Goal: Transaction & Acquisition: Purchase product/service

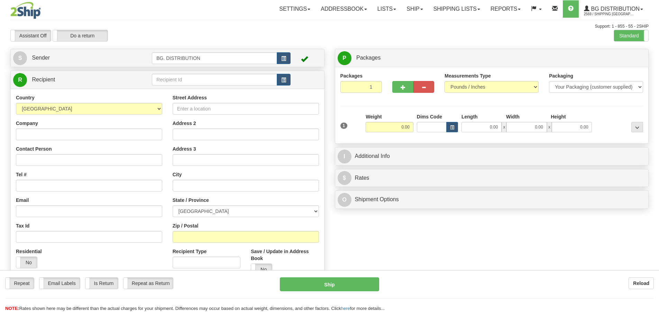
drag, startPoint x: 0, startPoint y: 0, endPoint x: 181, endPoint y: 77, distance: 196.2
click at [181, 77] on div "Toggle navigation Settings Shipping Preferences Fields Preferences New" at bounding box center [329, 175] width 659 height 350
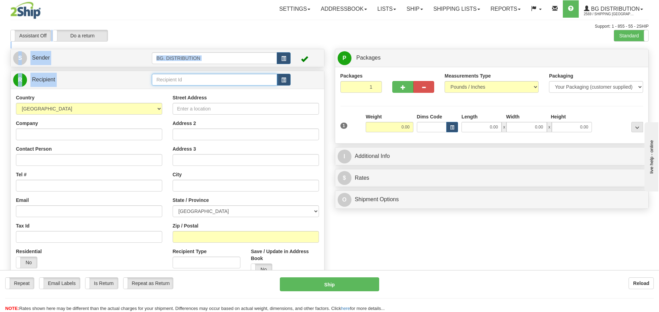
click at [181, 77] on input "text" at bounding box center [214, 80] width 125 height 12
click at [181, 79] on input "text" at bounding box center [214, 80] width 125 height 12
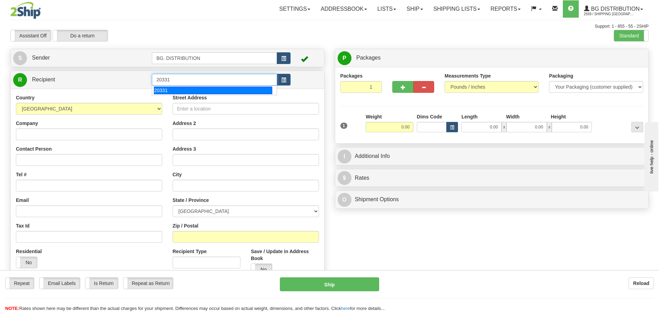
click at [157, 89] on div "20331" at bounding box center [213, 90] width 119 height 8
type input "20331"
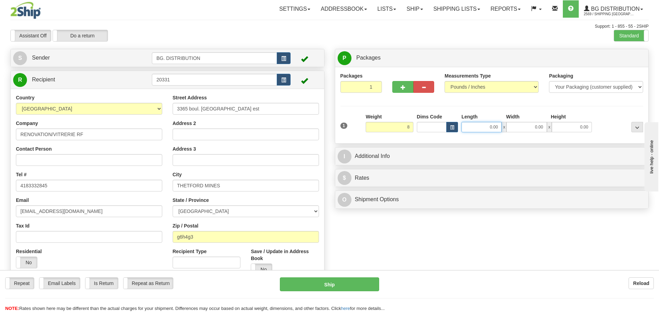
type input "8.00"
click at [472, 124] on input "0.00" at bounding box center [481, 127] width 40 height 10
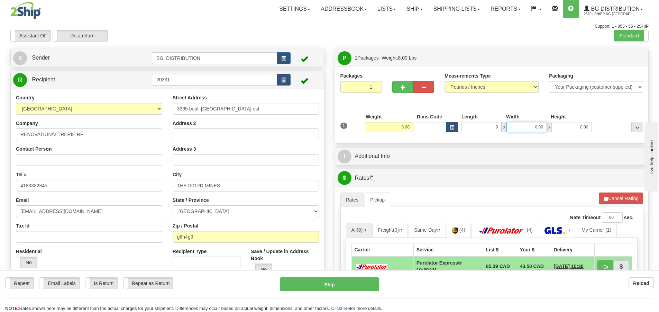
type input "9.00"
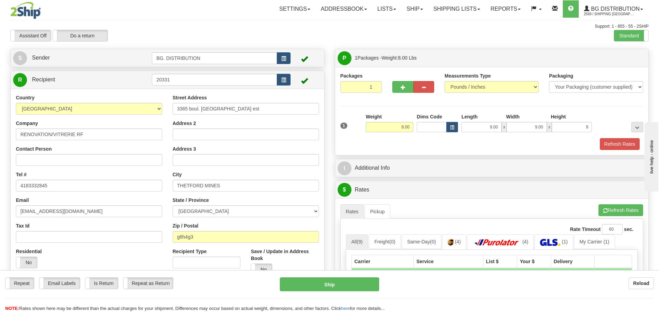
type input "9.00"
click at [401, 142] on div "Refresh Rates" at bounding box center [492, 144] width 307 height 12
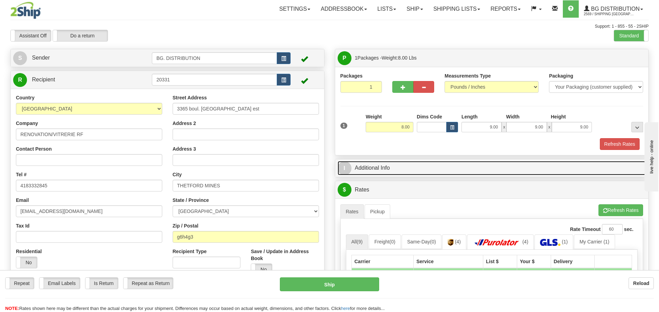
click at [346, 171] on span "I" at bounding box center [345, 168] width 14 height 14
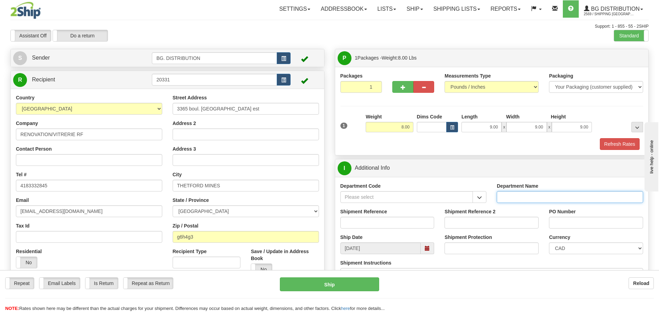
drag, startPoint x: 515, startPoint y: 200, endPoint x: 476, endPoint y: 184, distance: 42.7
click at [514, 198] on input "Department Name" at bounding box center [570, 197] width 146 height 12
type input "."
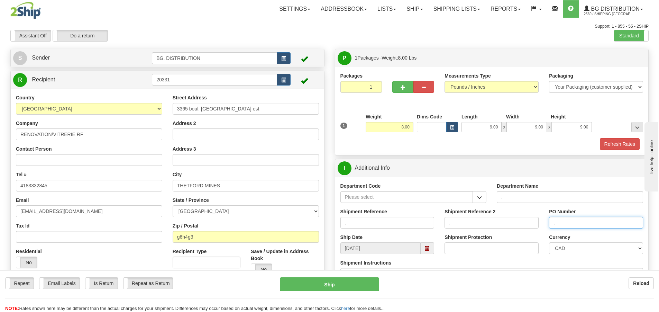
scroll to position [138, 0]
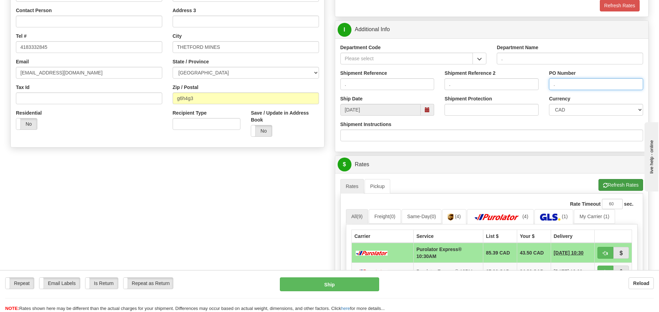
type input "."
click at [614, 184] on button "Refresh Rates" at bounding box center [620, 185] width 45 height 12
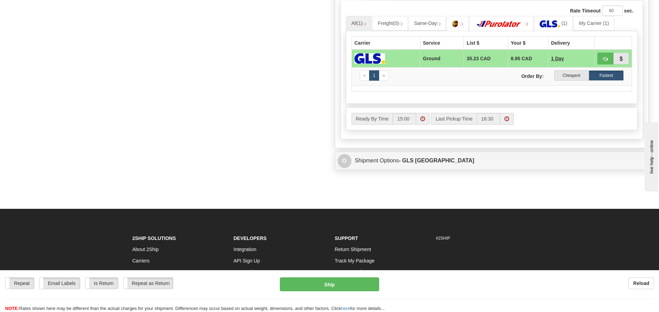
scroll to position [346, 0]
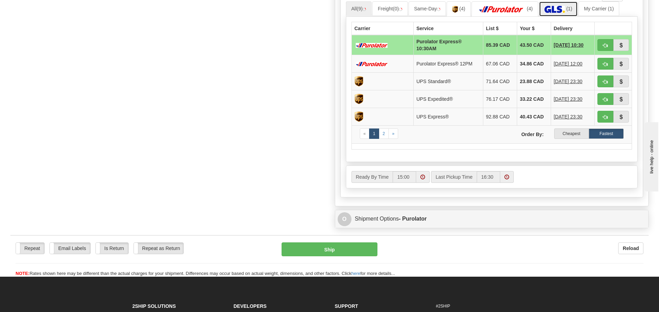
click at [560, 9] on img at bounding box center [555, 9] width 20 height 7
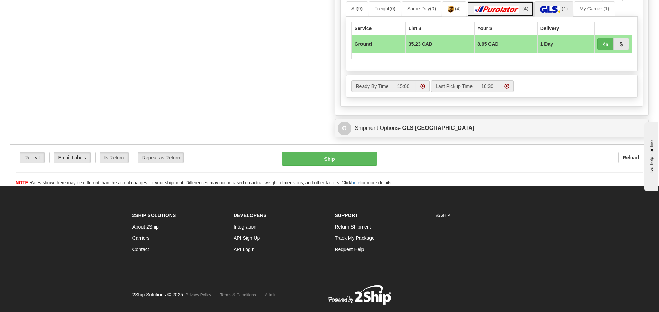
click at [511, 9] on img at bounding box center [497, 9] width 48 height 7
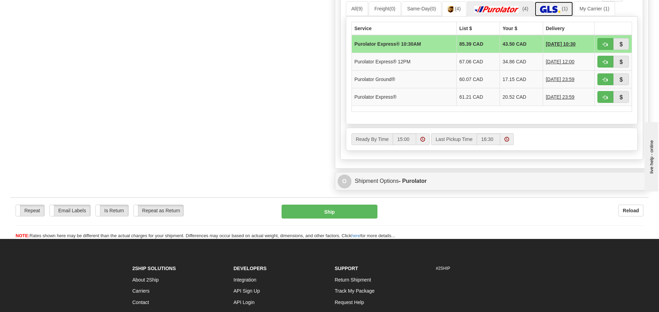
click at [550, 6] on img at bounding box center [550, 9] width 20 height 7
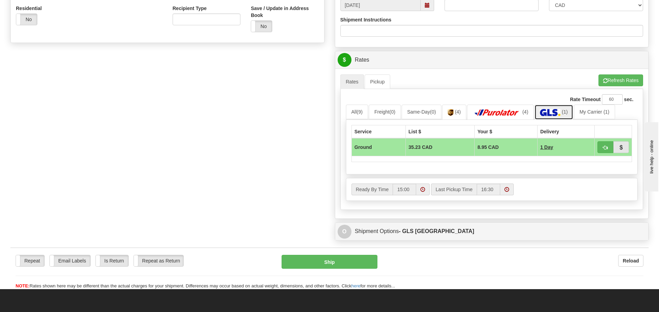
scroll to position [242, 0]
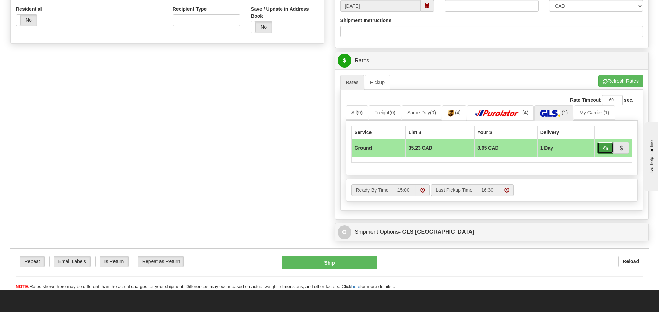
click at [606, 151] on button "button" at bounding box center [605, 148] width 16 height 12
type input "1"
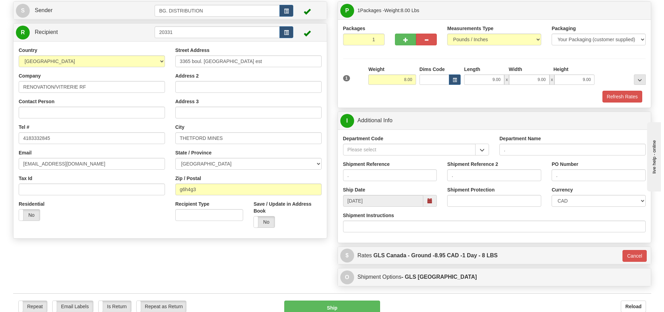
scroll to position [42, 0]
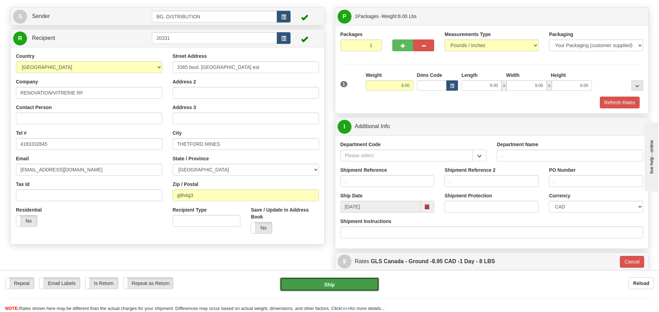
click at [344, 285] on button "Ship" at bounding box center [329, 284] width 99 height 14
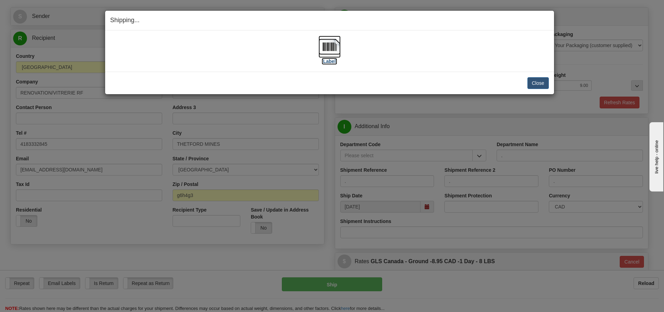
click at [334, 62] on label "[Label]" at bounding box center [330, 61] width 16 height 7
click at [332, 59] on label "[Label]" at bounding box center [330, 61] width 16 height 7
